Goal: Information Seeking & Learning: Learn about a topic

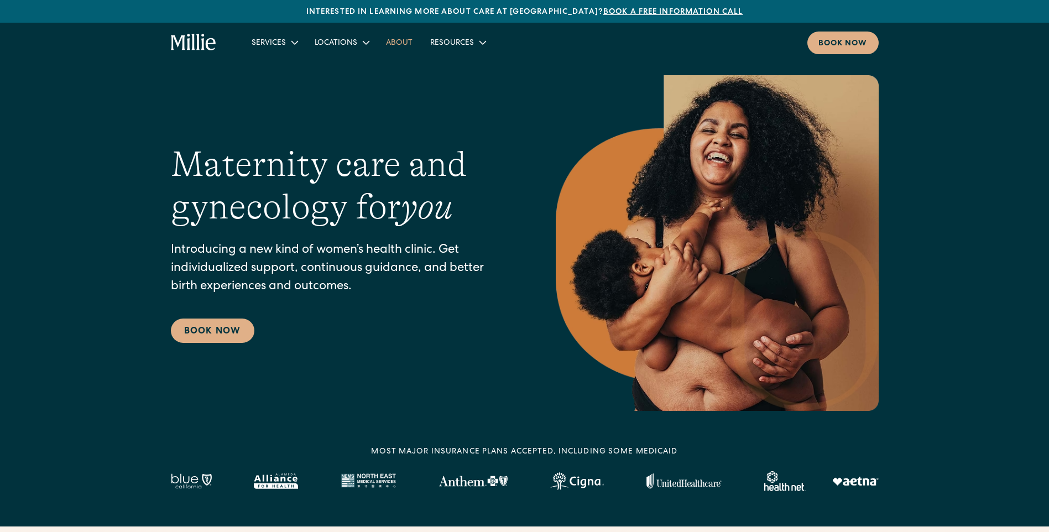
click at [393, 44] on link "About" at bounding box center [399, 42] width 44 height 18
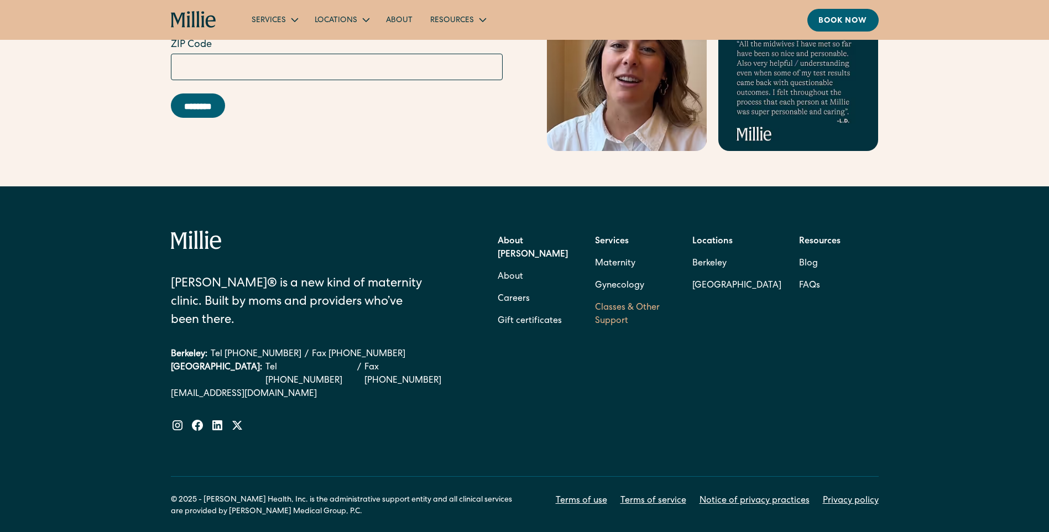
scroll to position [3497, 0]
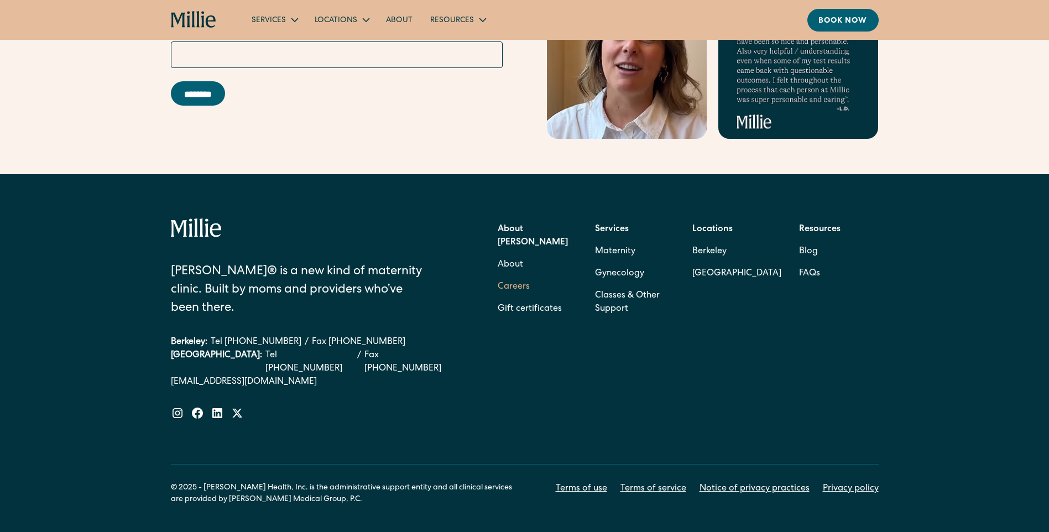
click at [513, 276] on link "Careers" at bounding box center [514, 287] width 32 height 22
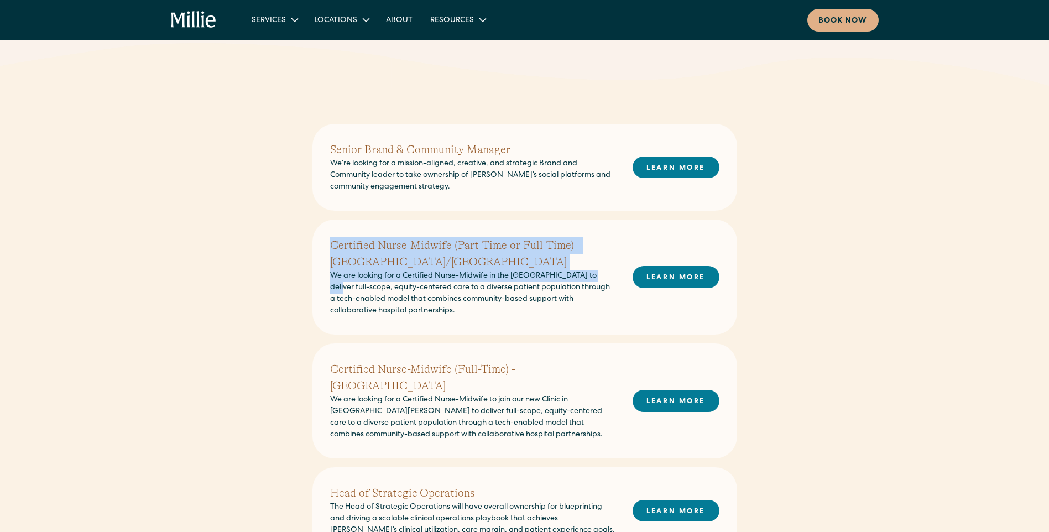
click at [192, 291] on div "Senior Brand & Community Manager We’re looking for a mission-aligned, creative,…" at bounding box center [524, 351] width 1049 height 527
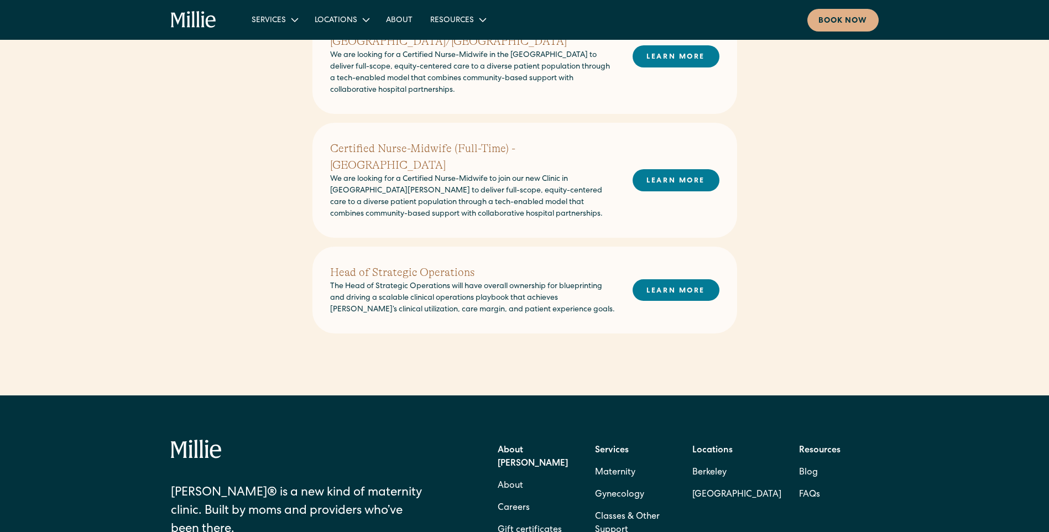
click at [161, 272] on div "Senior Brand & Community Manager We’re looking for a mission-aligned, creative,…" at bounding box center [524, 131] width 1049 height 527
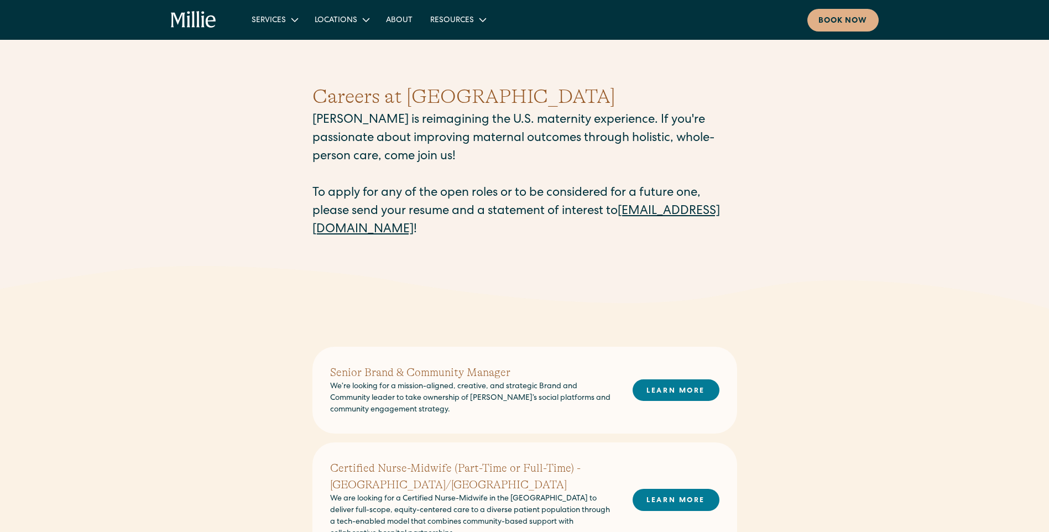
click at [188, 30] on div "Services Maternity Gynecology Classes & Other Support Locations [GEOGRAPHIC_DAT…" at bounding box center [525, 20] width 708 height 23
click at [195, 22] on icon "home" at bounding box center [194, 20] width 46 height 18
